Goal: Task Accomplishment & Management: Complete application form

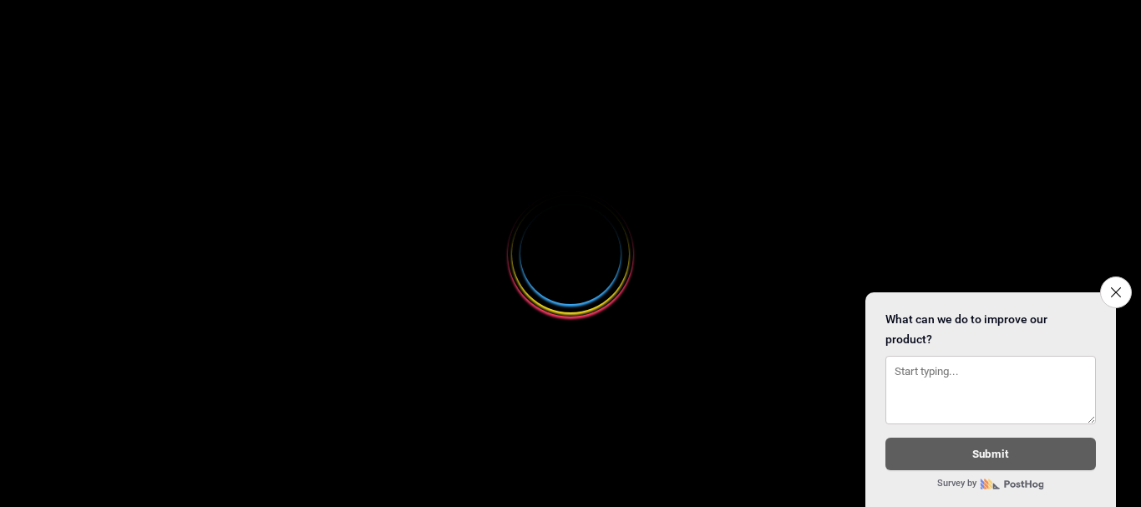
select select
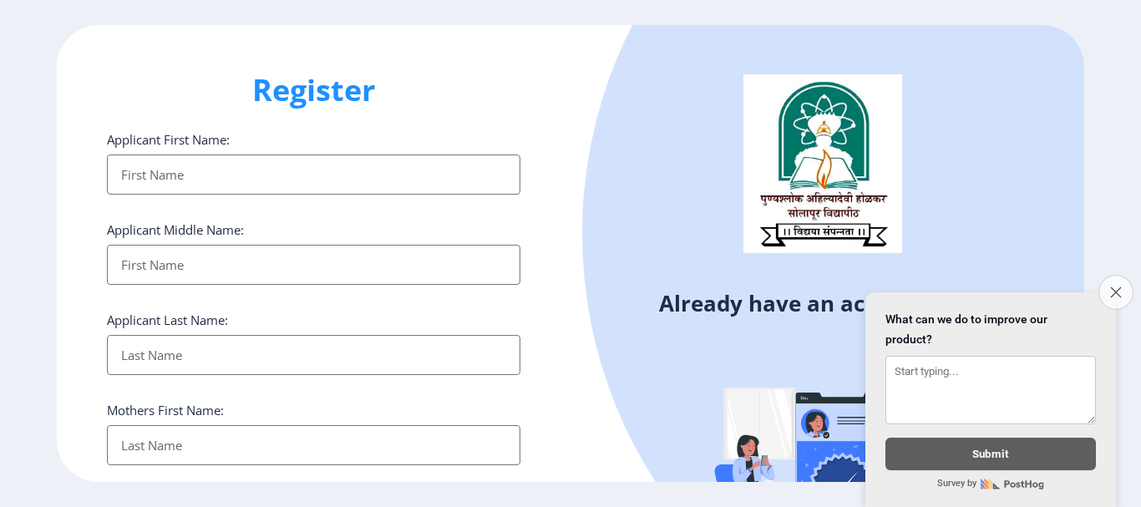
click at [1114, 287] on icon "Close survey" at bounding box center [1115, 292] width 11 height 11
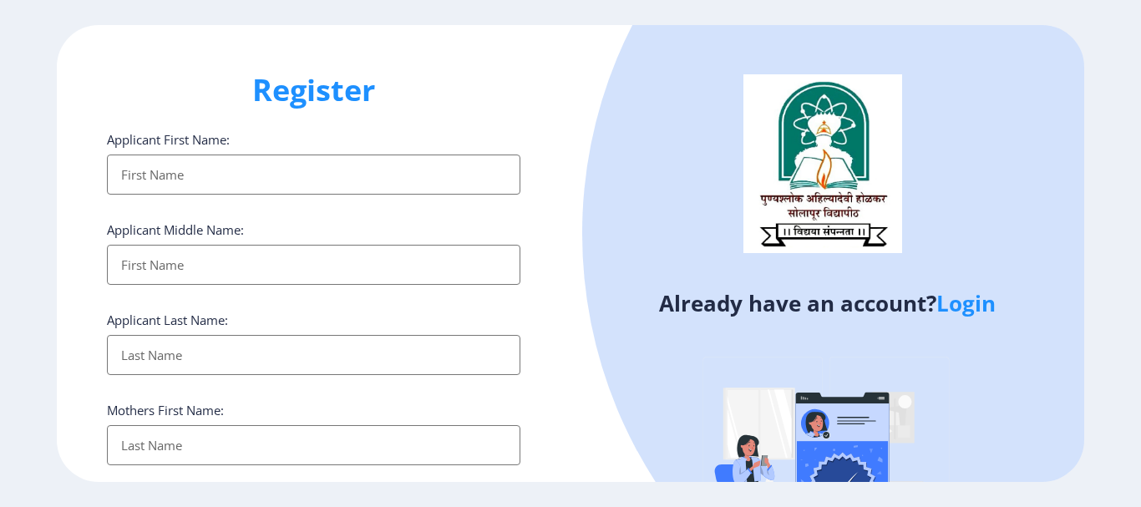
click at [185, 182] on input "Applicant First Name:" at bounding box center [314, 175] width 414 height 40
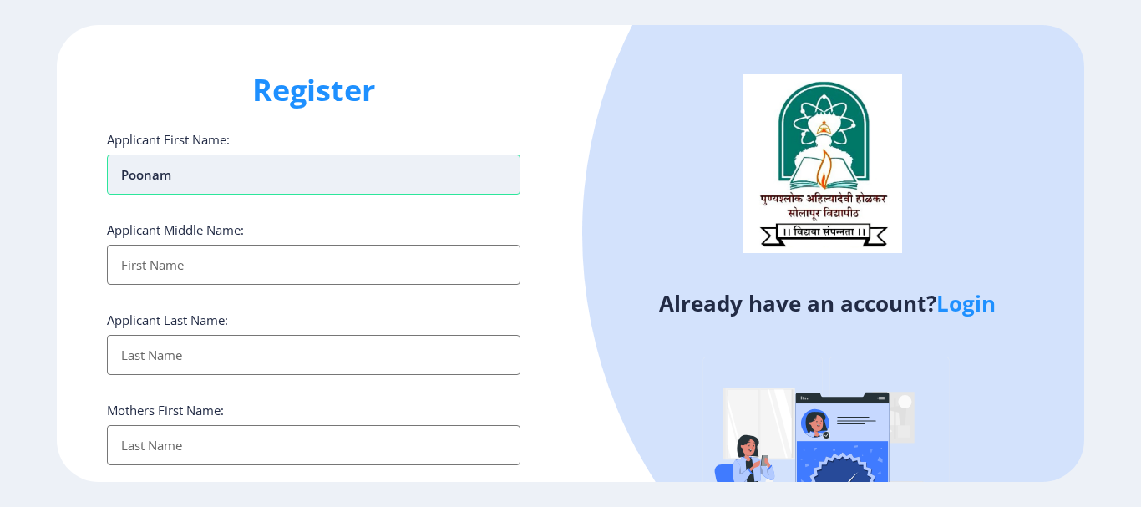
type input "Poonam"
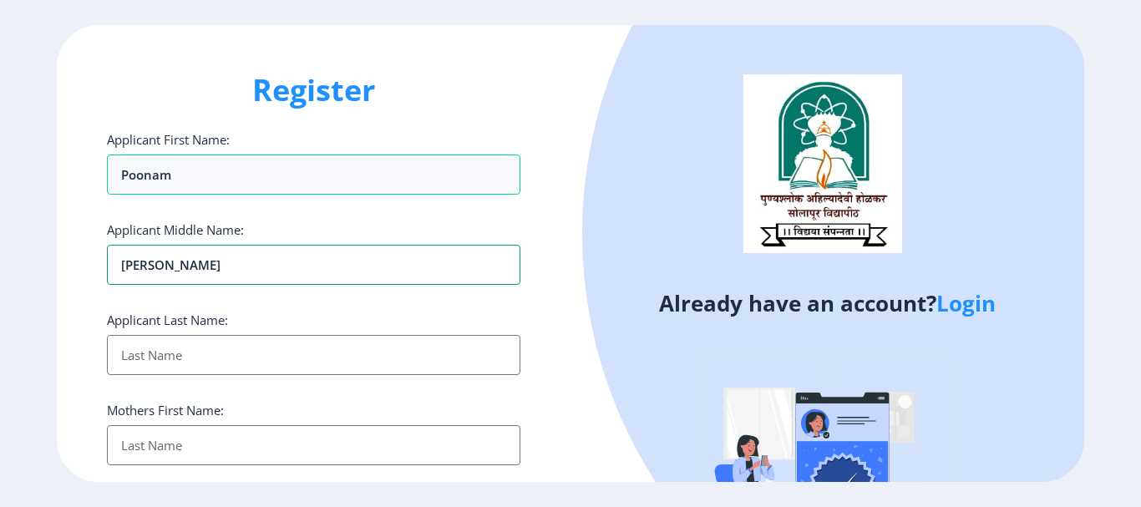
type input "[PERSON_NAME]"
click at [165, 357] on input "Applicant First Name:" at bounding box center [314, 355] width 414 height 40
type input "Kedar"
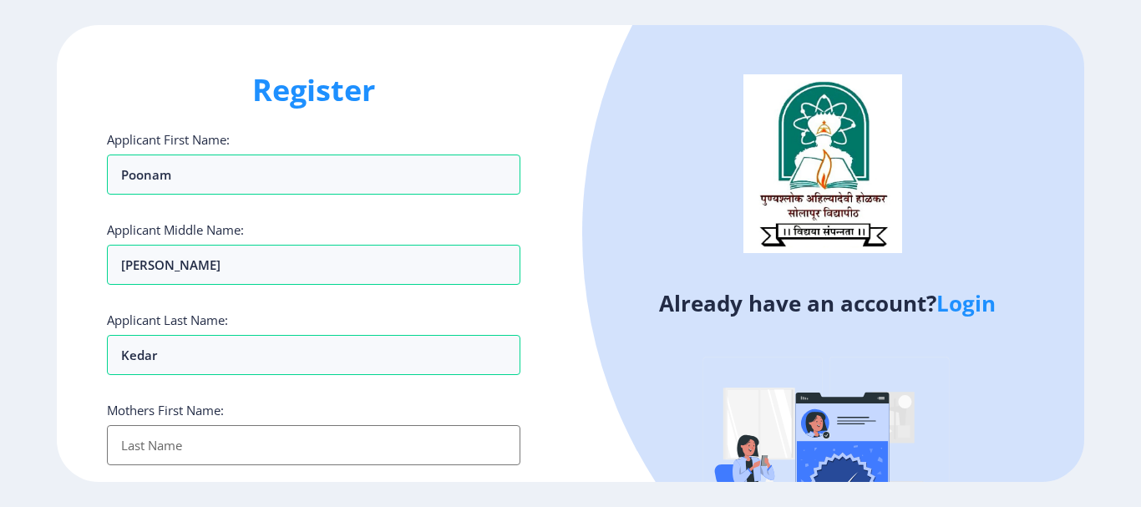
click at [239, 433] on input "Applicant First Name:" at bounding box center [314, 445] width 414 height 40
type input "Jijabai"
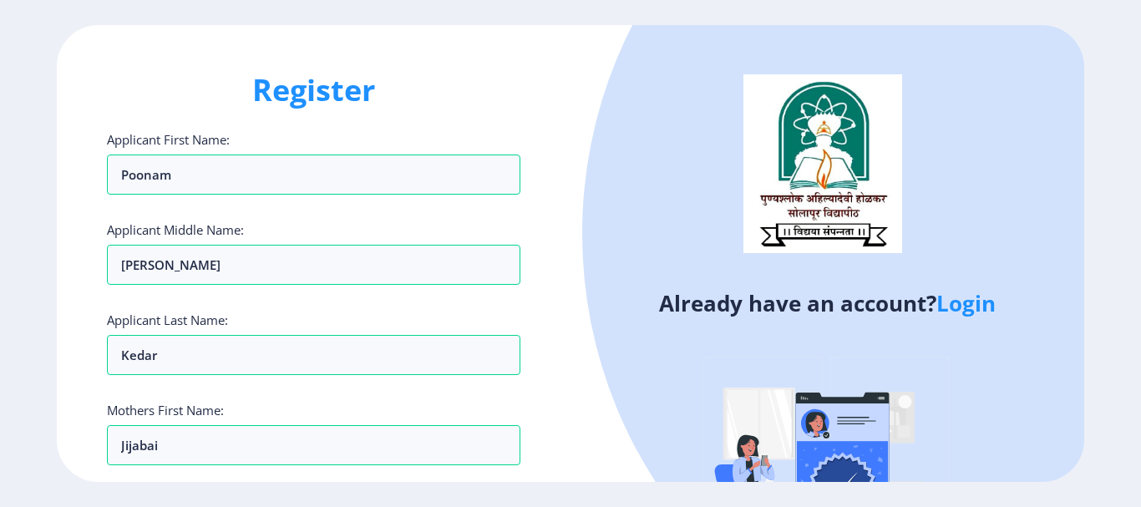
click at [588, 452] on div "Already have an account? Login" at bounding box center [828, 321] width 514 height 592
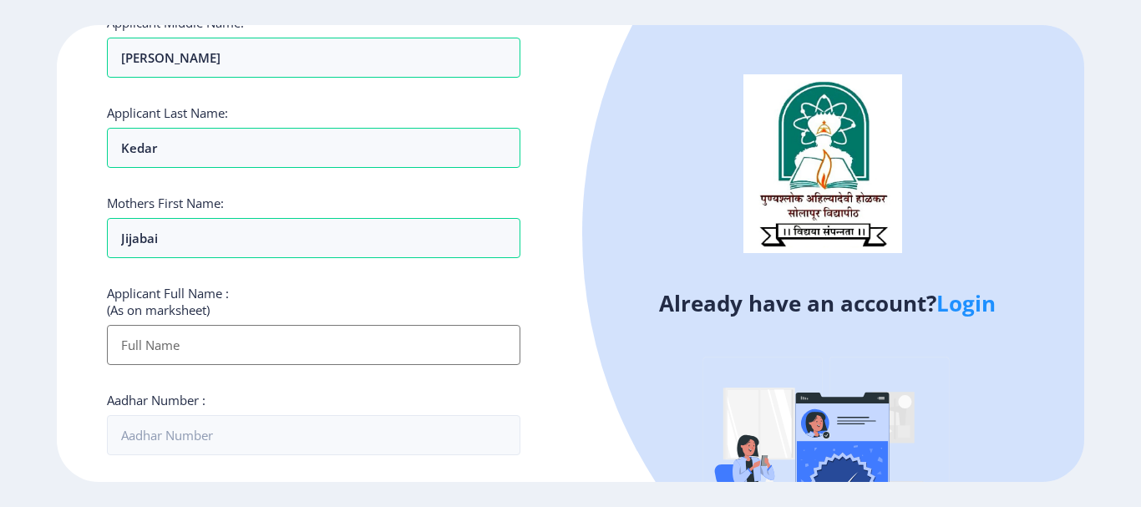
scroll to position [251, 0]
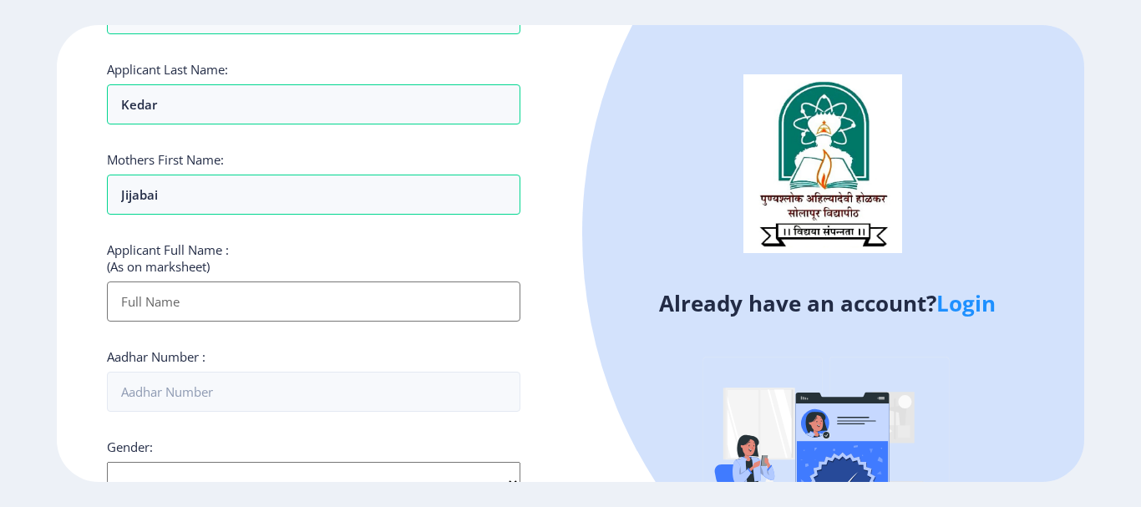
click at [184, 302] on input "Applicant First Name:" at bounding box center [314, 302] width 414 height 40
click at [205, 299] on input "Applicant First Name:" at bounding box center [314, 302] width 414 height 40
type input "kEDAR pOONAM [PERSON_NAME]"
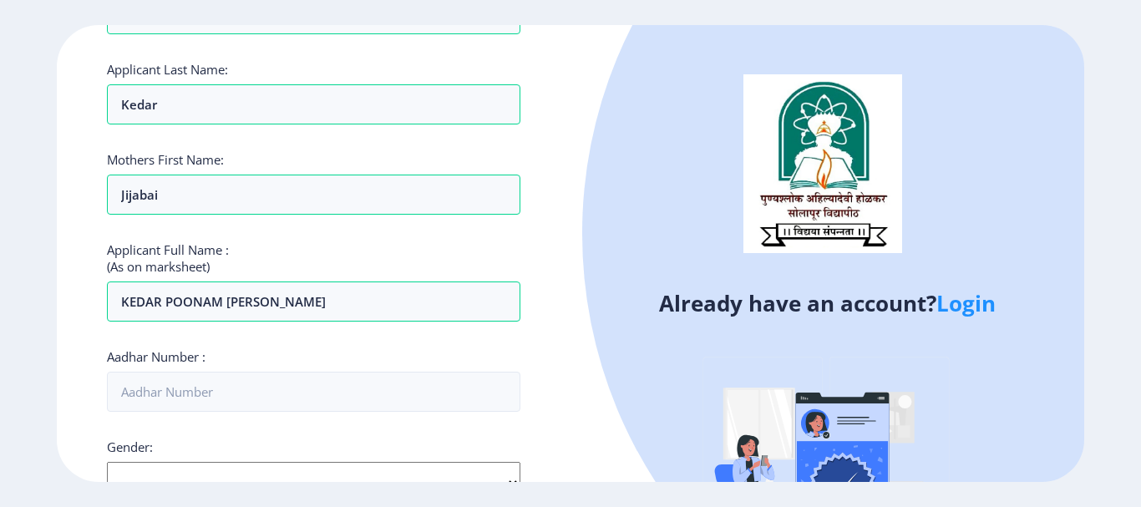
click at [391, 355] on div "Aadhar Number :" at bounding box center [314, 379] width 414 height 63
click at [258, 393] on input "Aadhar Number :" at bounding box center [314, 392] width 414 height 40
